Goal: Transaction & Acquisition: Purchase product/service

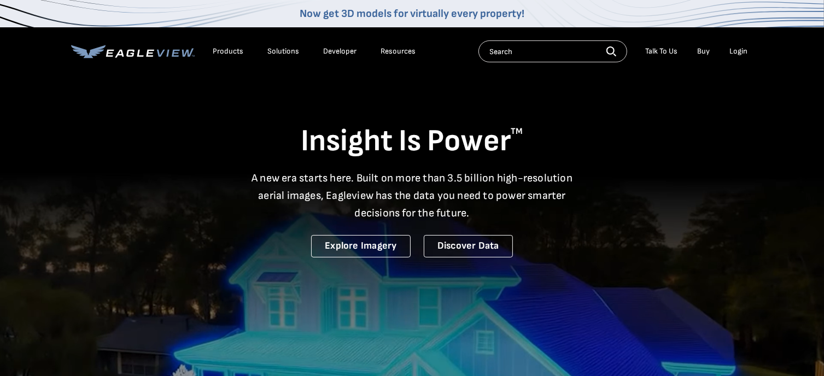
click at [741, 46] on div "Login" at bounding box center [739, 51] width 18 height 10
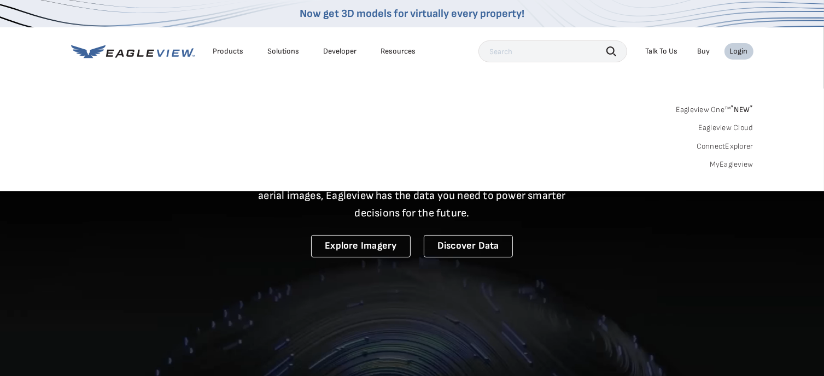
click at [736, 162] on link "MyEagleview" at bounding box center [732, 165] width 44 height 10
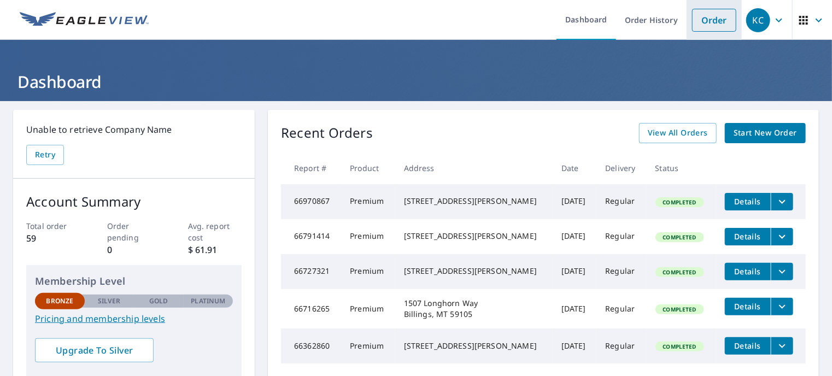
click at [711, 23] on link "Order" at bounding box center [714, 20] width 44 height 23
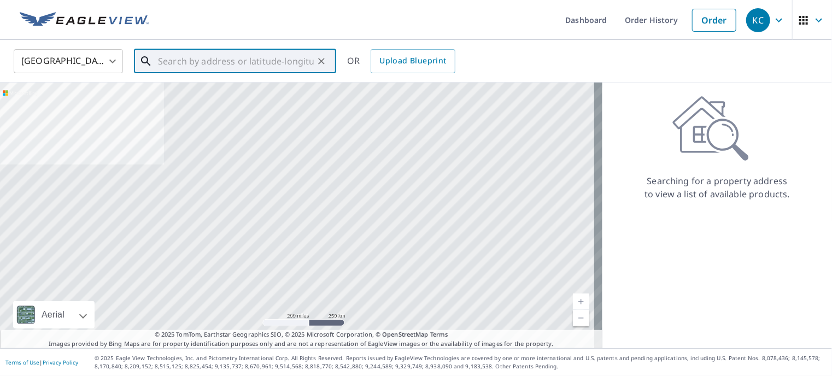
click at [288, 59] on input "text" at bounding box center [236, 61] width 156 height 31
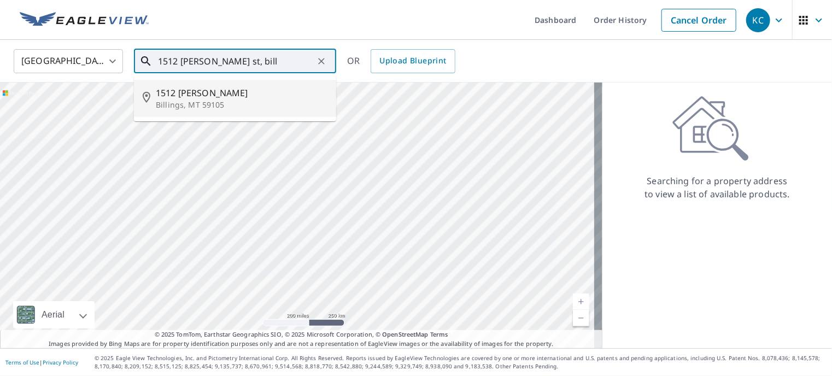
click at [222, 85] on li "[STREET_ADDRESS][PERSON_NAME]" at bounding box center [235, 98] width 202 height 37
type input "[STREET_ADDRESS][PERSON_NAME]"
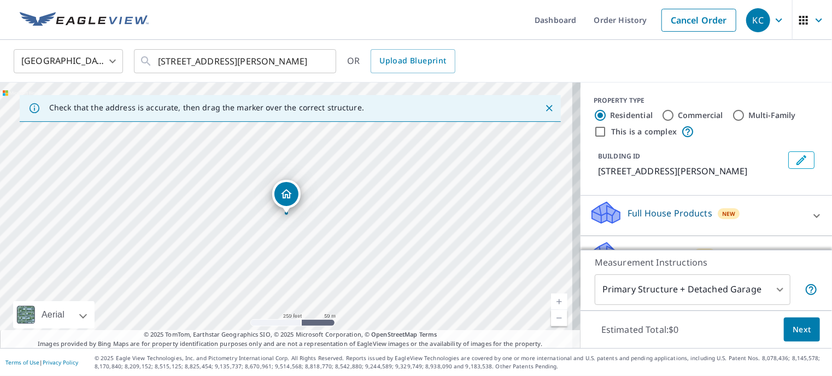
click at [617, 63] on div "United States US ​ 1512 Mary St Billings, MT 59105 ​ OR Upload Blueprint" at bounding box center [412, 61] width 814 height 26
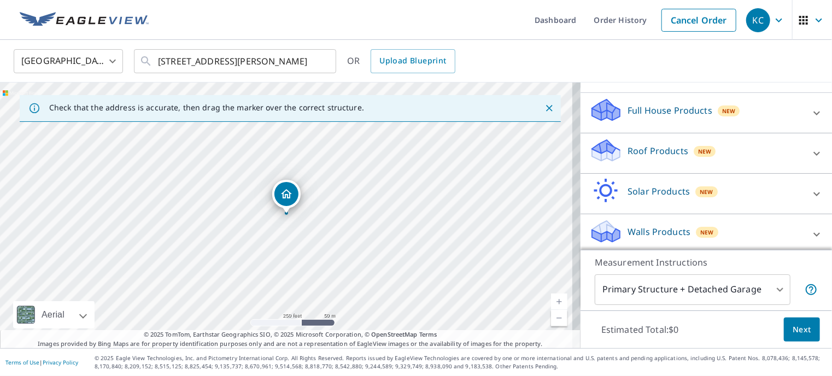
scroll to position [107, 0]
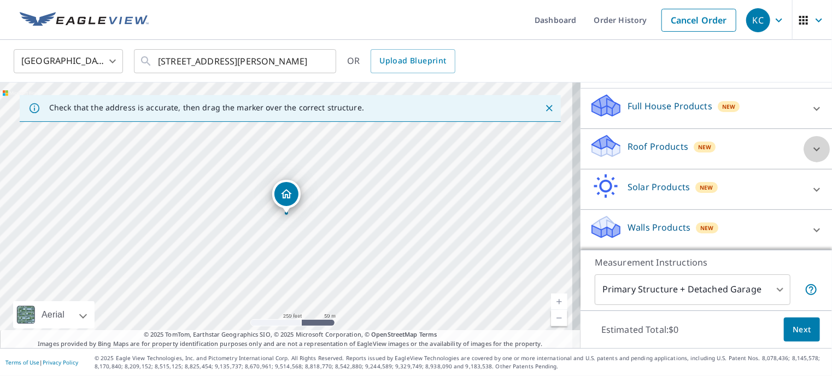
click at [810, 149] on icon at bounding box center [816, 149] width 13 height 13
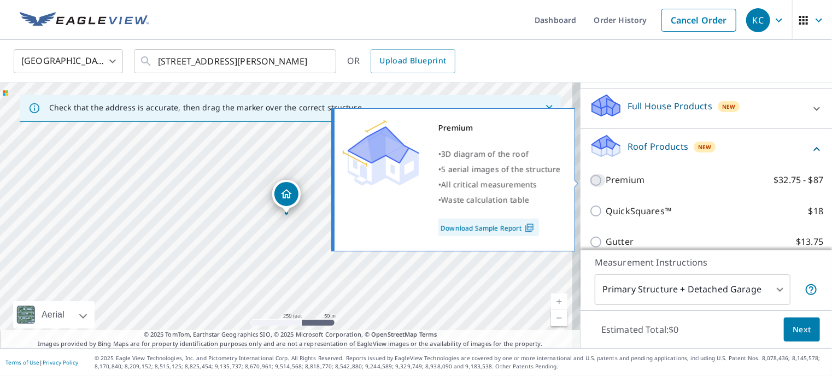
click at [589, 180] on input "Premium $32.75 - $87" at bounding box center [597, 180] width 16 height 13
checkbox input "true"
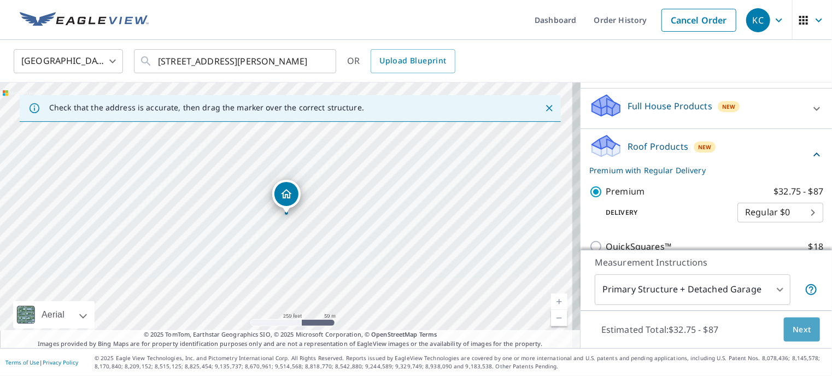
click at [797, 330] on span "Next" at bounding box center [802, 330] width 19 height 14
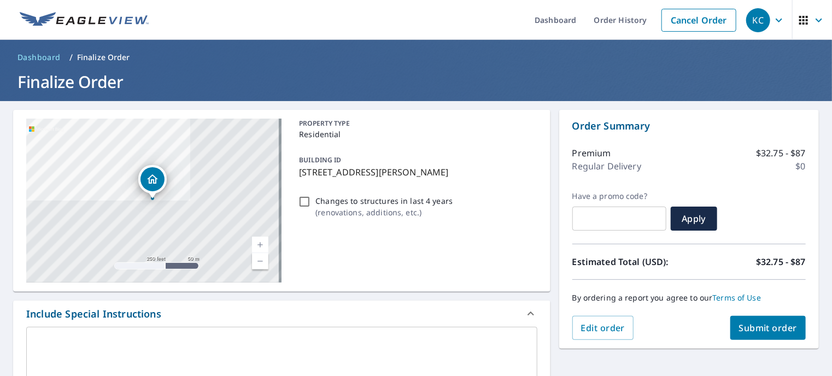
click at [739, 325] on span "Submit order" at bounding box center [768, 328] width 59 height 12
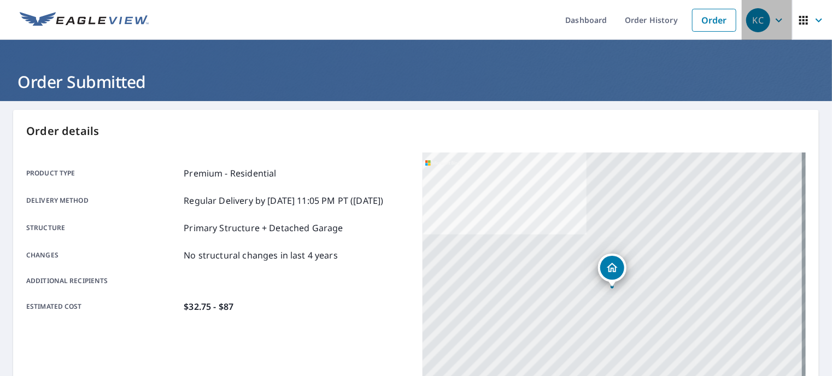
click at [773, 21] on icon "button" at bounding box center [779, 20] width 13 height 13
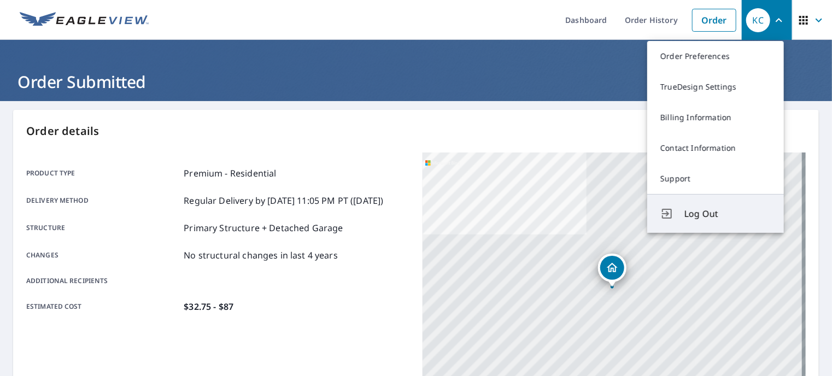
click at [726, 207] on button "Log Out" at bounding box center [715, 213] width 137 height 39
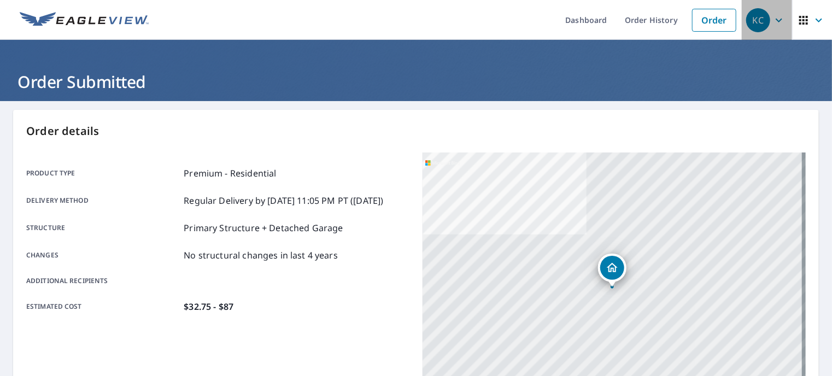
click at [773, 16] on icon "button" at bounding box center [779, 20] width 13 height 13
